Goal: Find specific page/section: Find specific page/section

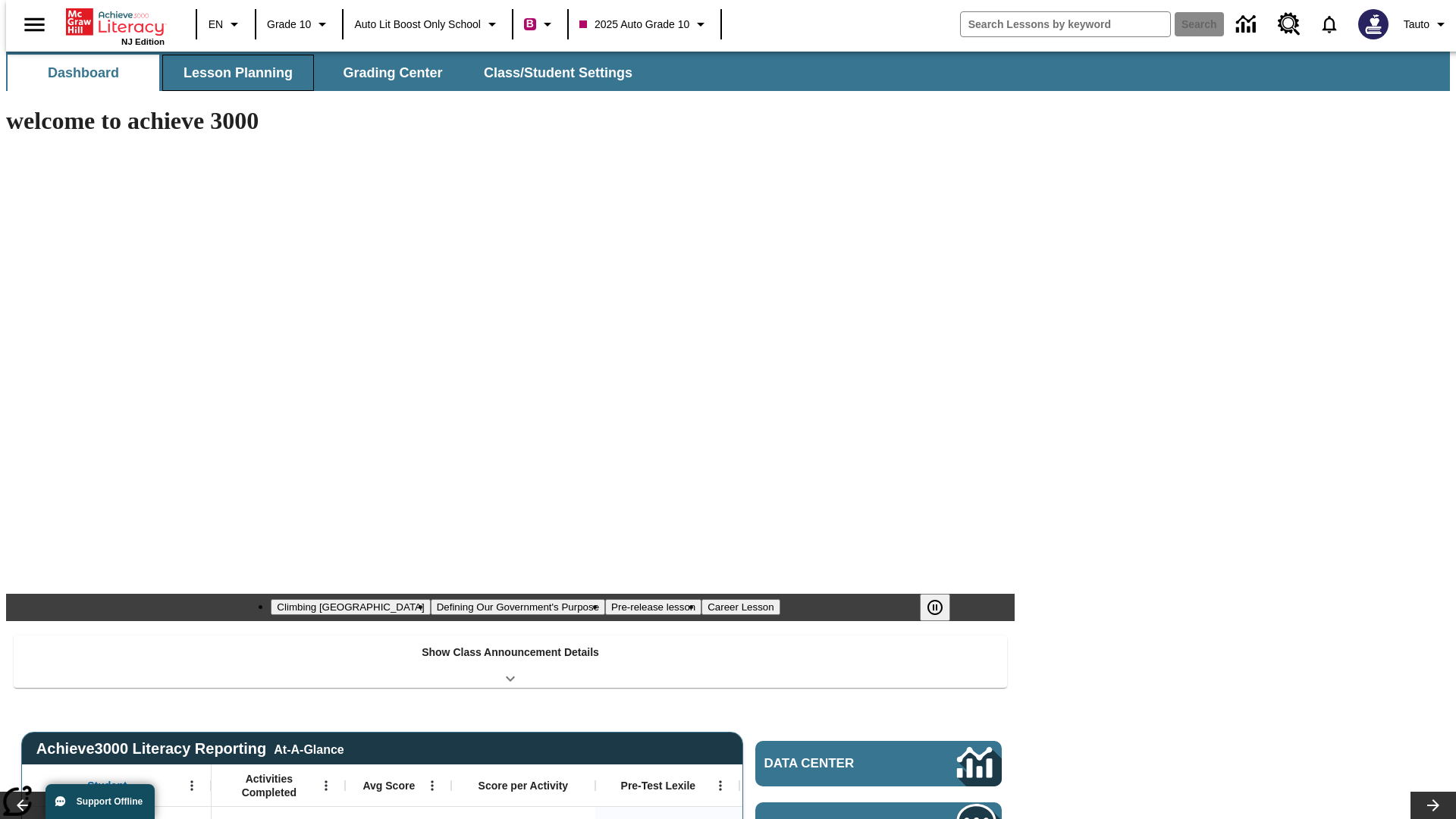
click at [232, 72] on span "Lesson Planning" at bounding box center [238, 73] width 110 height 18
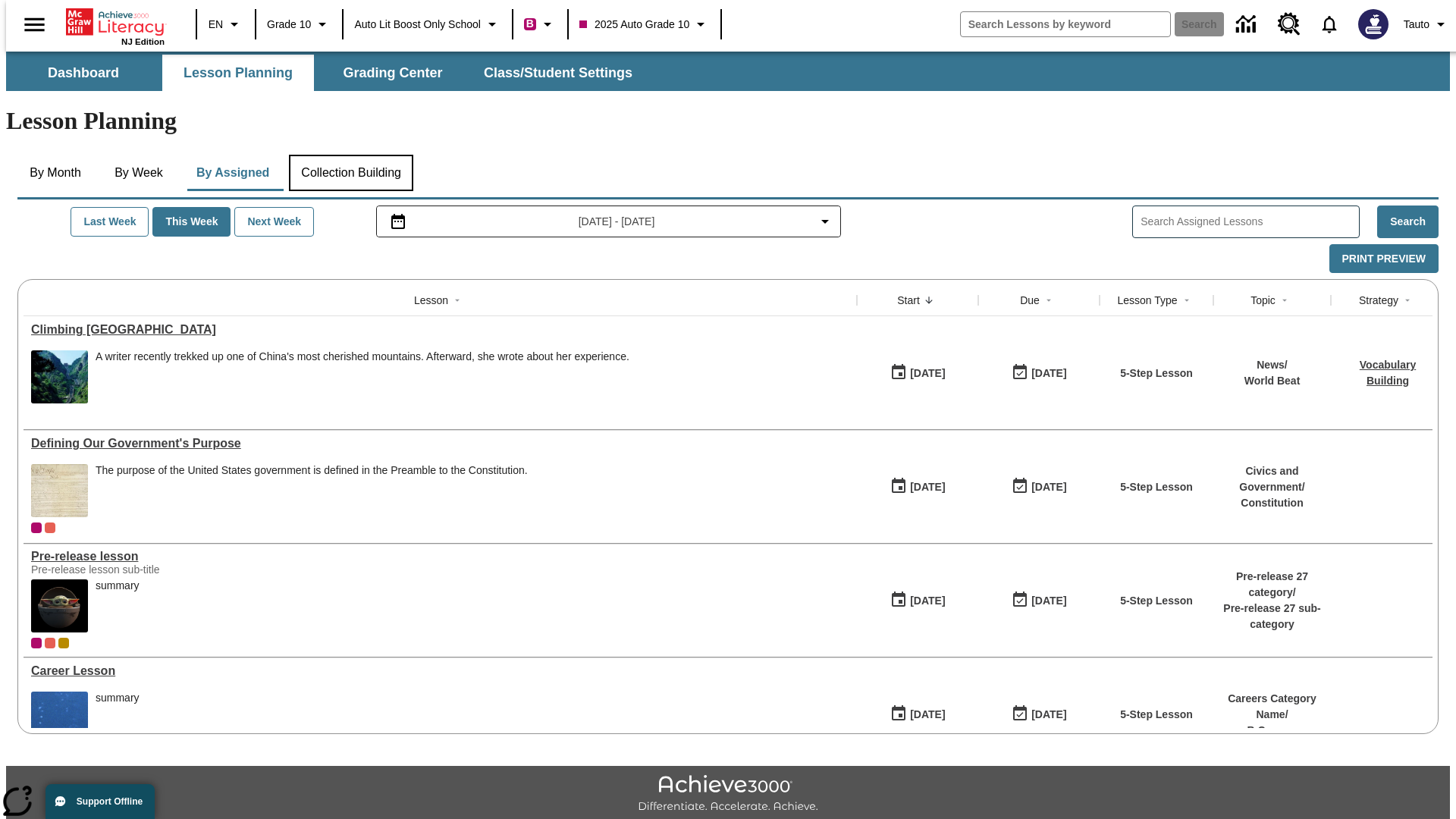
click at [350, 155] on button "Collection Building" at bounding box center [351, 172] width 124 height 36
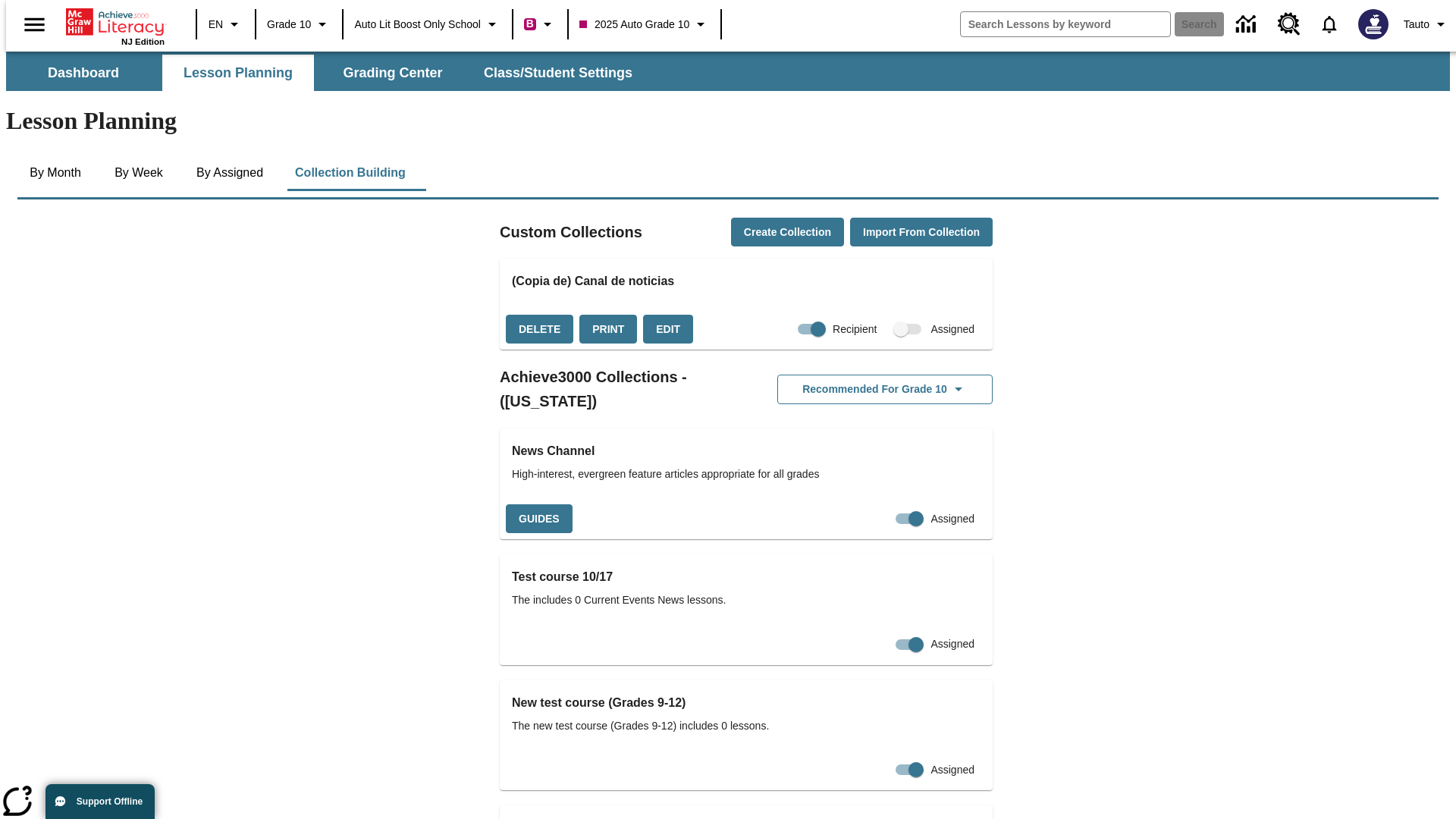
checkbox input "true"
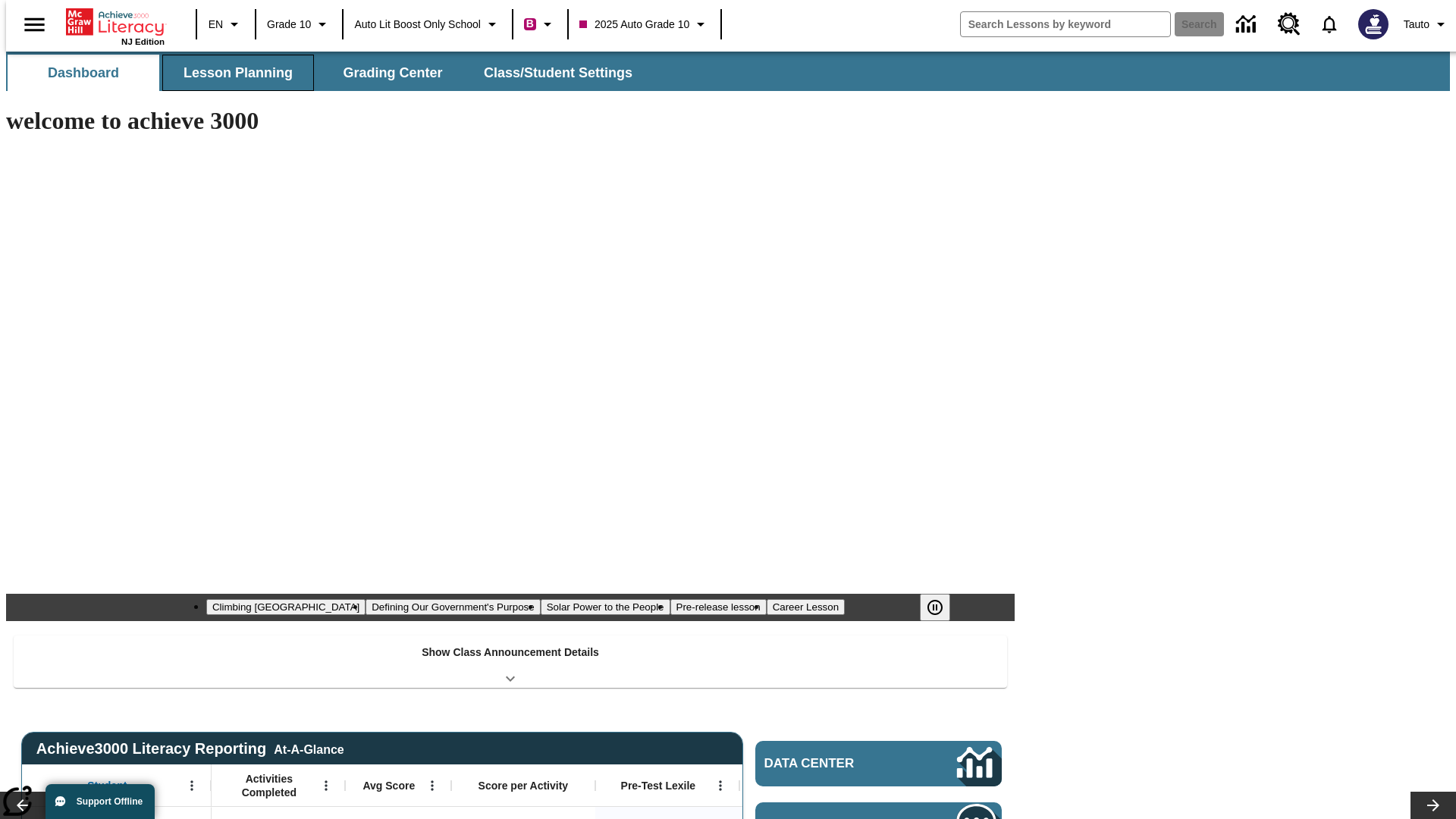
click at [232, 72] on span "Lesson Planning" at bounding box center [238, 73] width 110 height 18
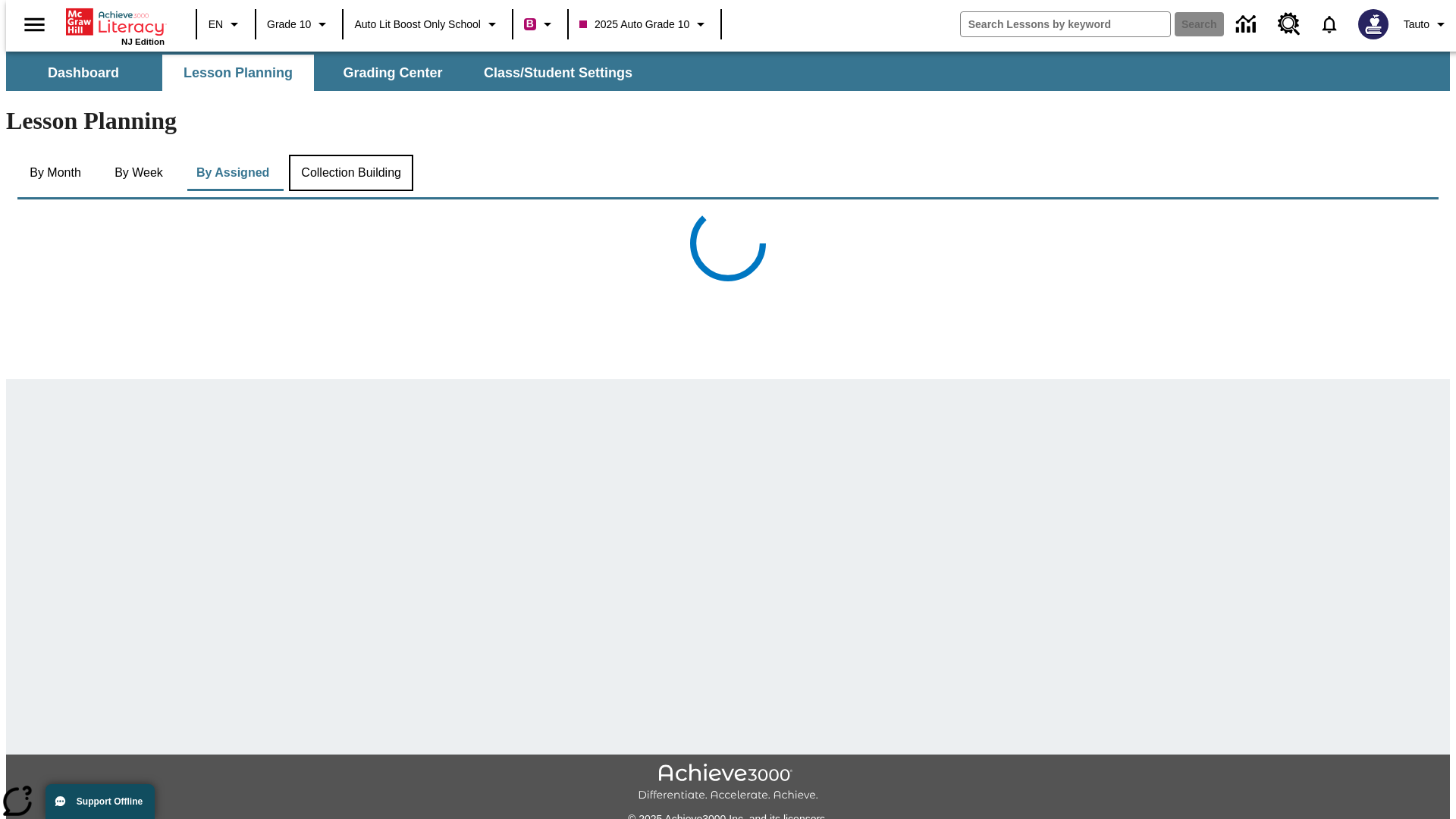
click at [350, 155] on button "Collection Building" at bounding box center [351, 172] width 124 height 36
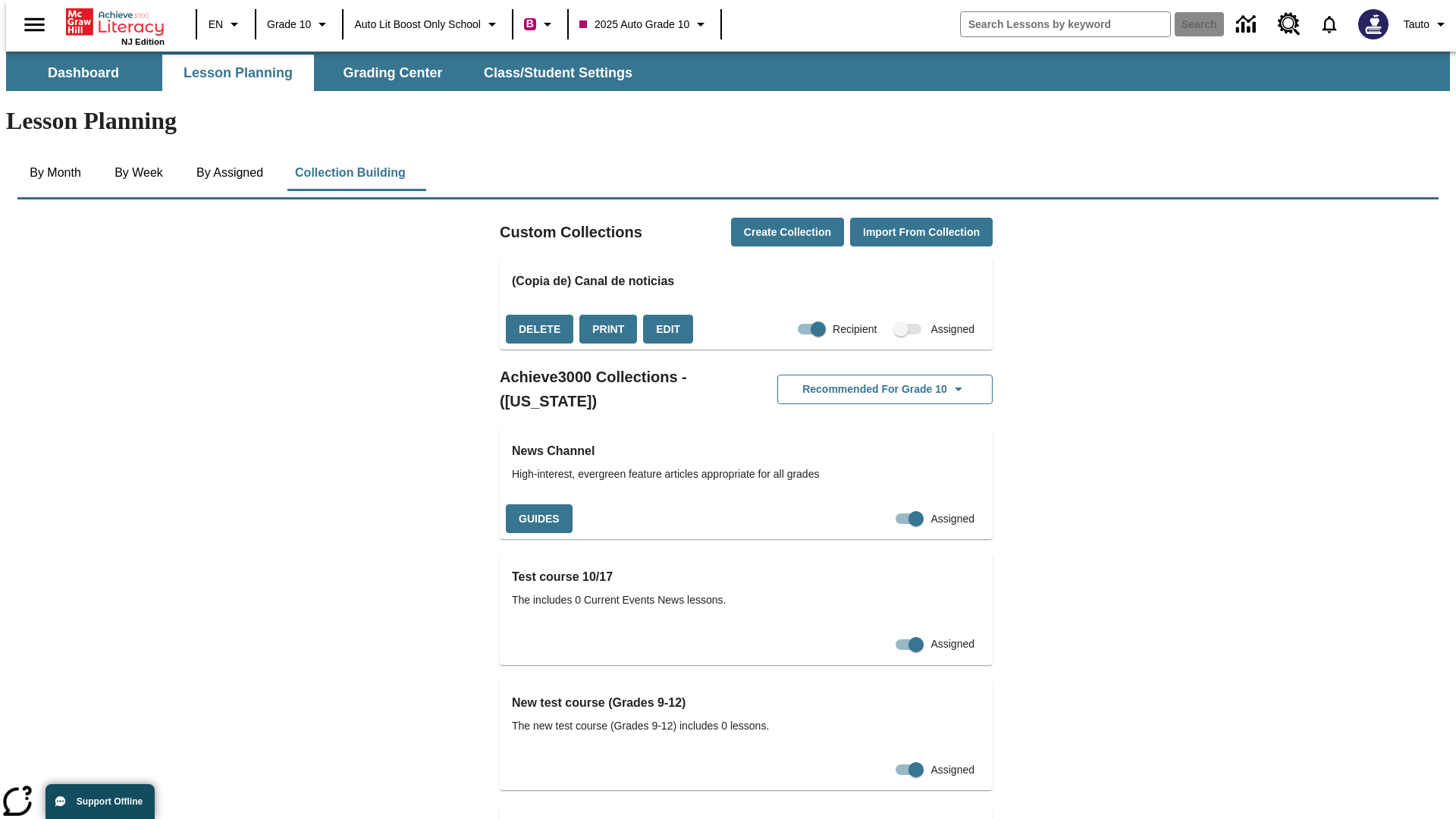
checkbox input "false"
